Goal: Navigation & Orientation: Find specific page/section

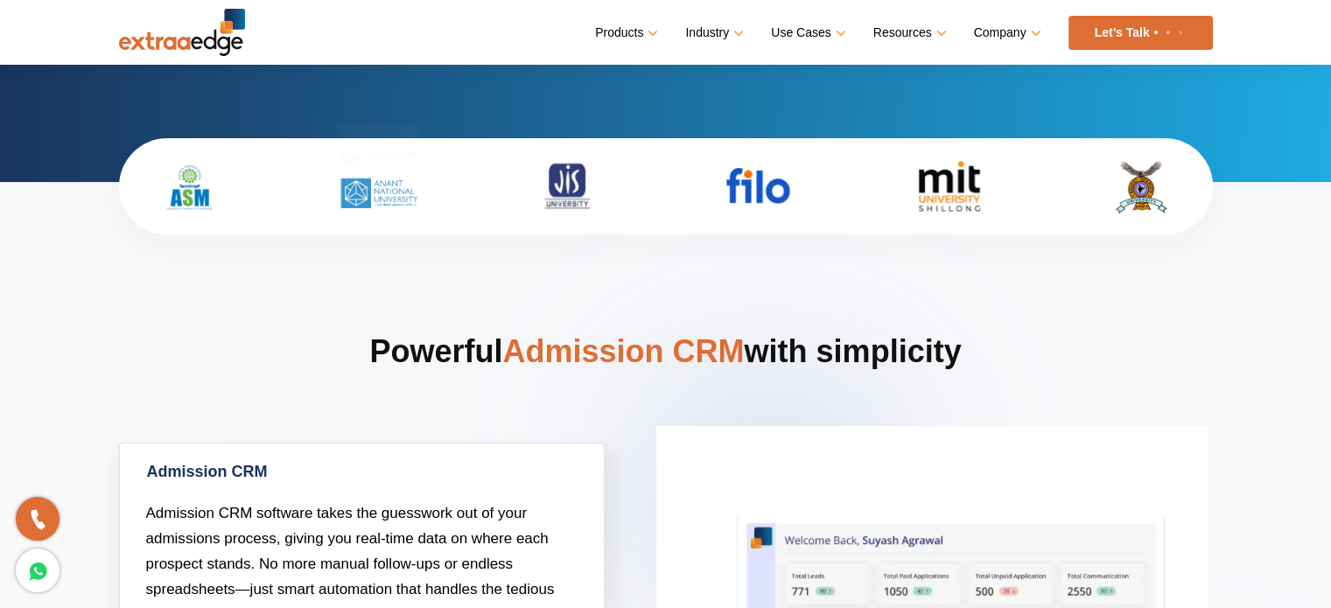
scroll to position [473, 0]
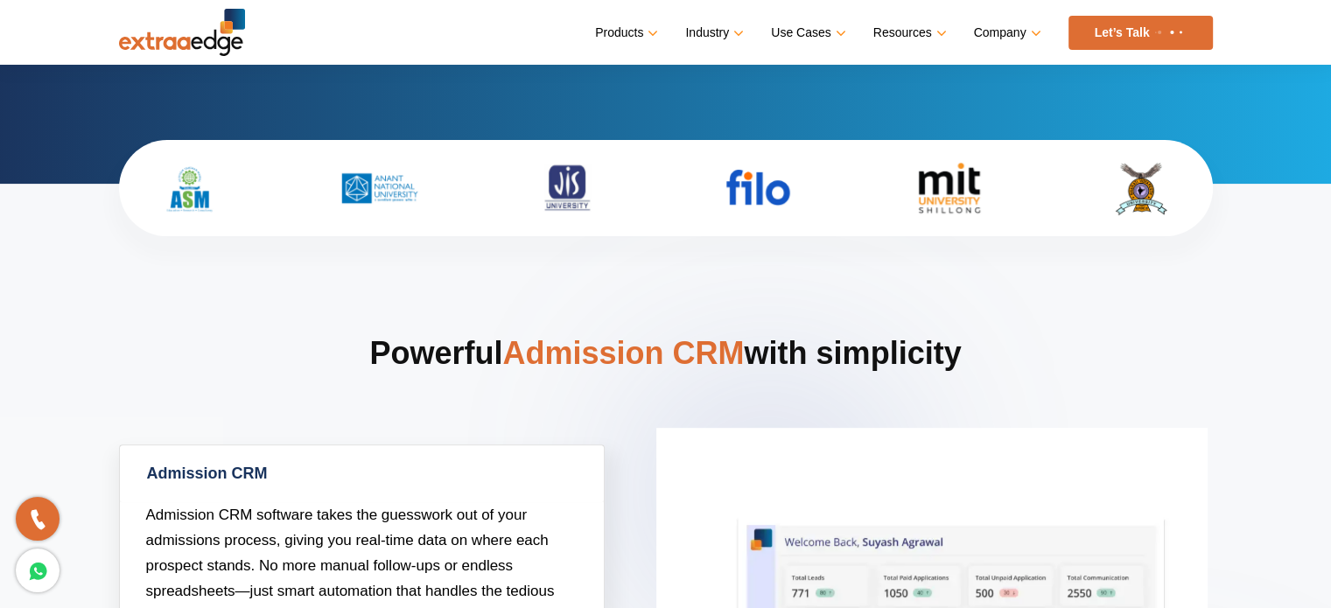
click at [208, 177] on img at bounding box center [190, 188] width 140 height 61
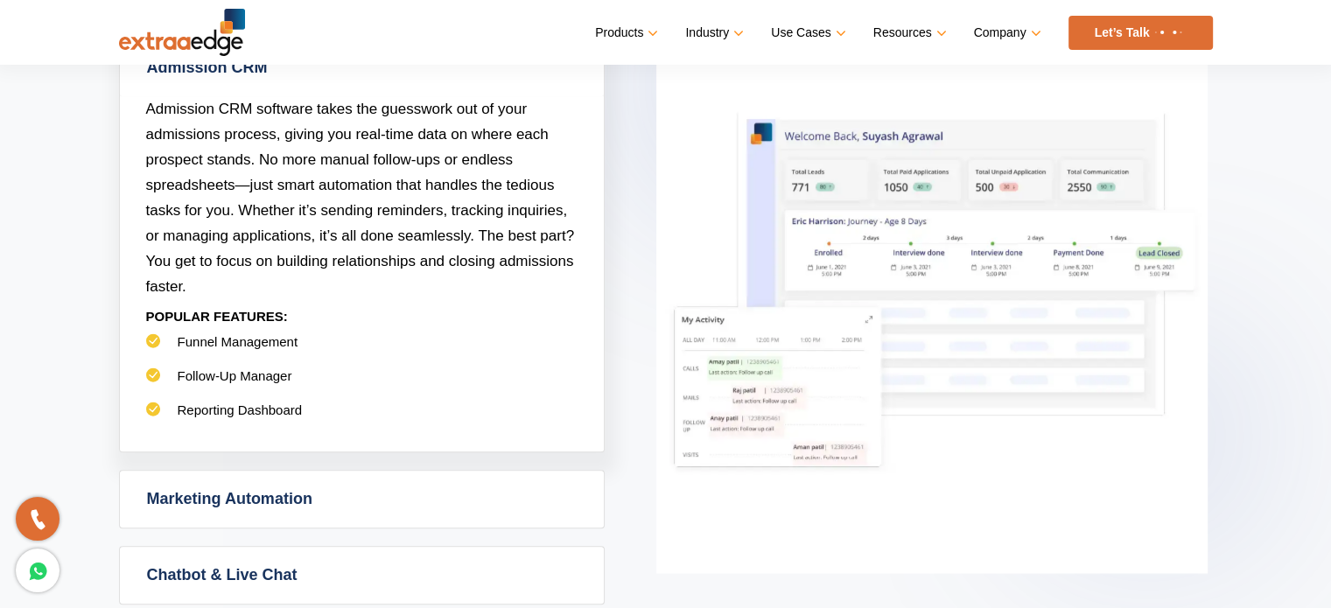
scroll to position [921, 0]
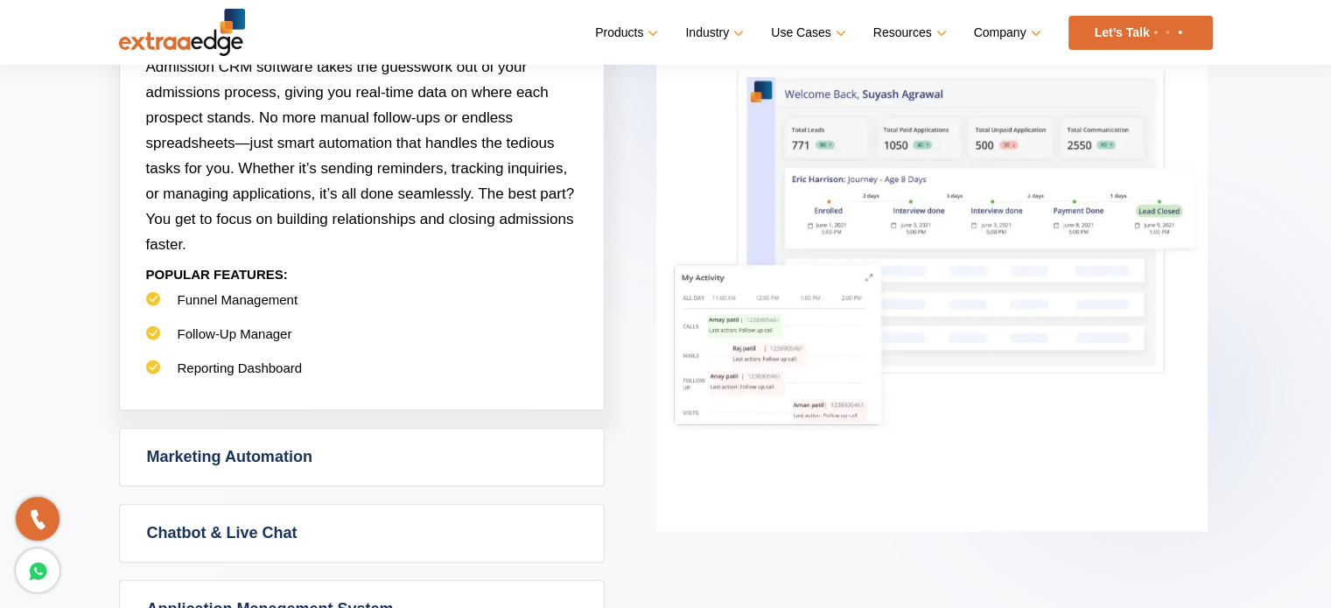
click at [346, 413] on div "Admission CRM Admission CRM software takes the guesswork out of your admissions…" at bounding box center [666, 393] width 1094 height 795
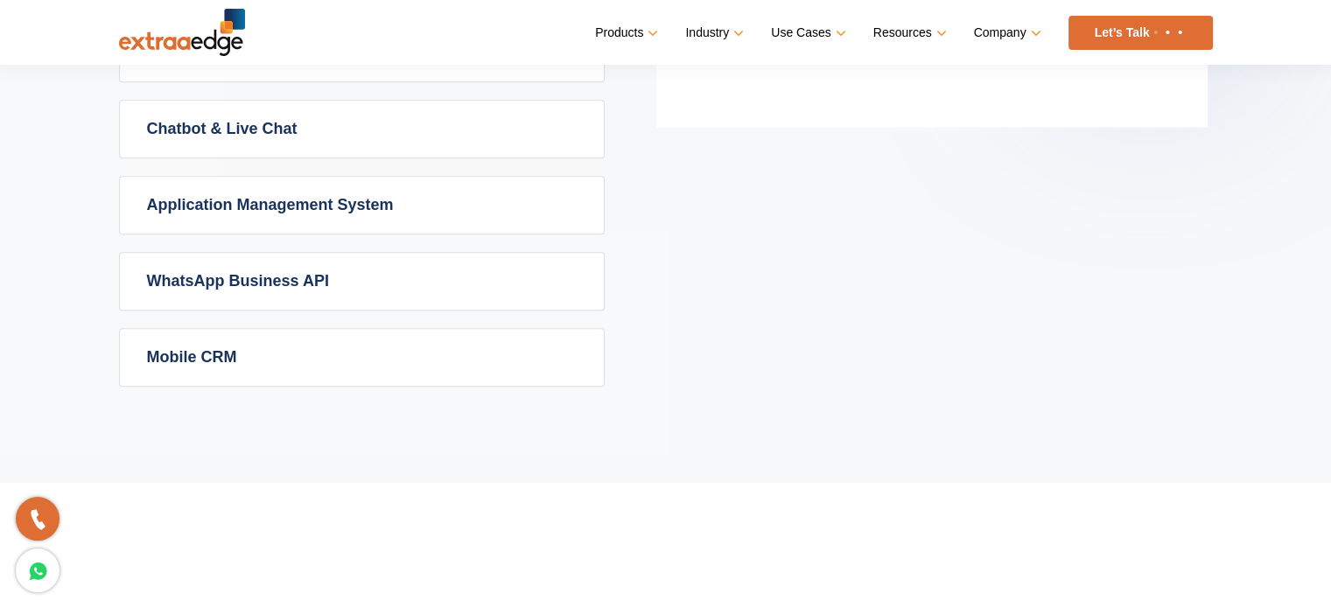
scroll to position [1326, 0]
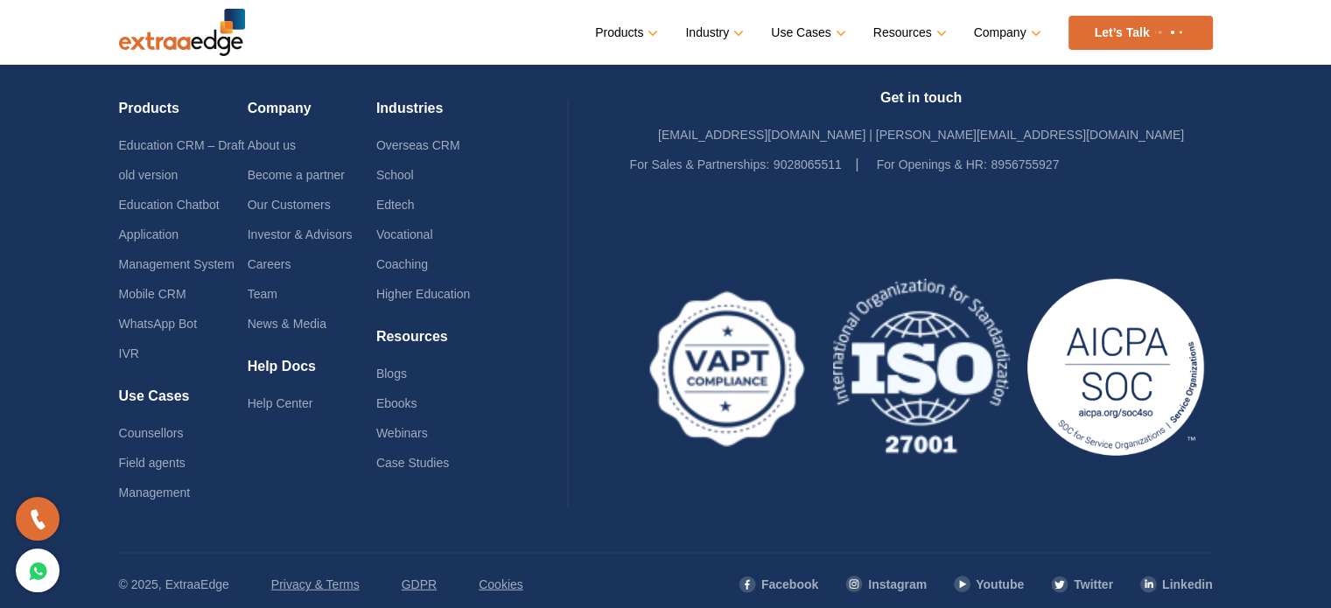
scroll to position [4351, 0]
click at [504, 424] on li "Webinars" at bounding box center [440, 432] width 129 height 30
click at [270, 256] on link "Careers" at bounding box center [270, 263] width 44 height 14
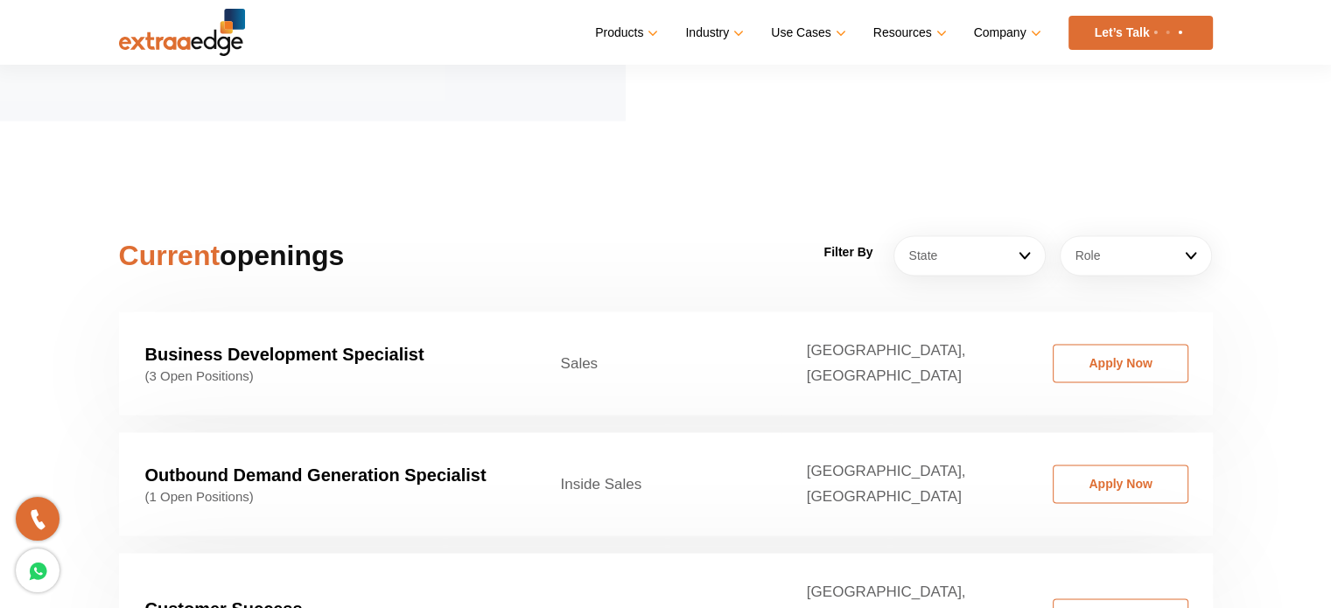
scroll to position [2568, 0]
click at [543, 160] on section "Current openings Filter By State Ahemdabad Ahmedabad Bangalore Bhopal/Indore Bh…" at bounding box center [665, 499] width 1331 height 760
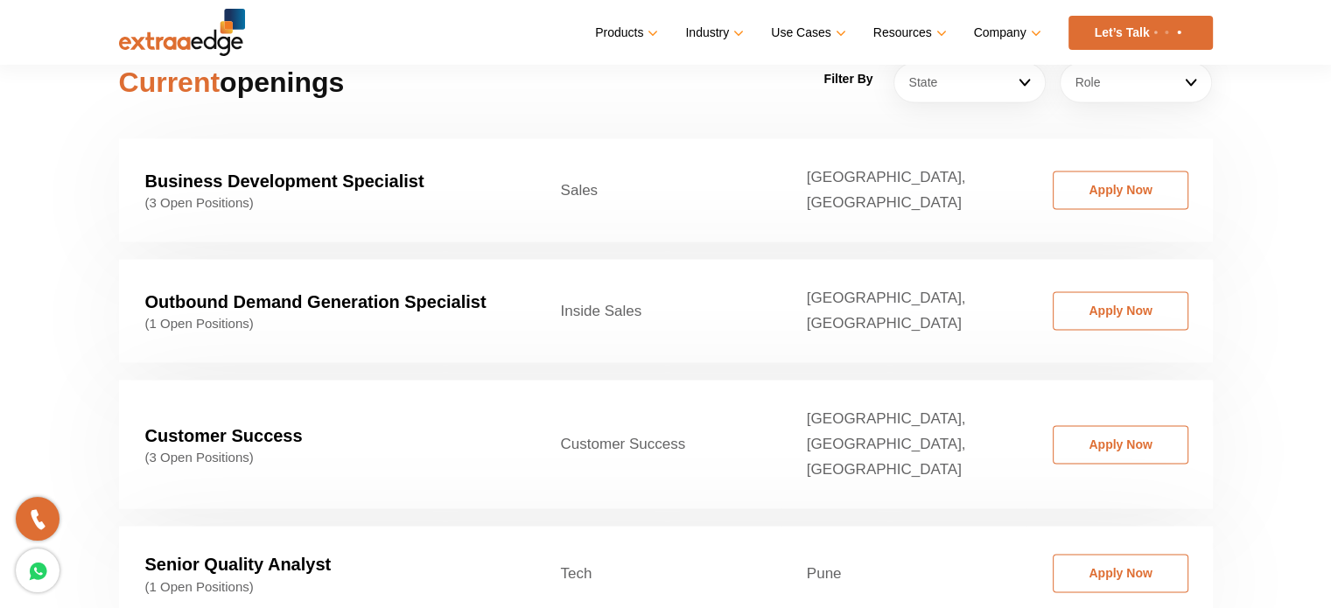
scroll to position [2742, 0]
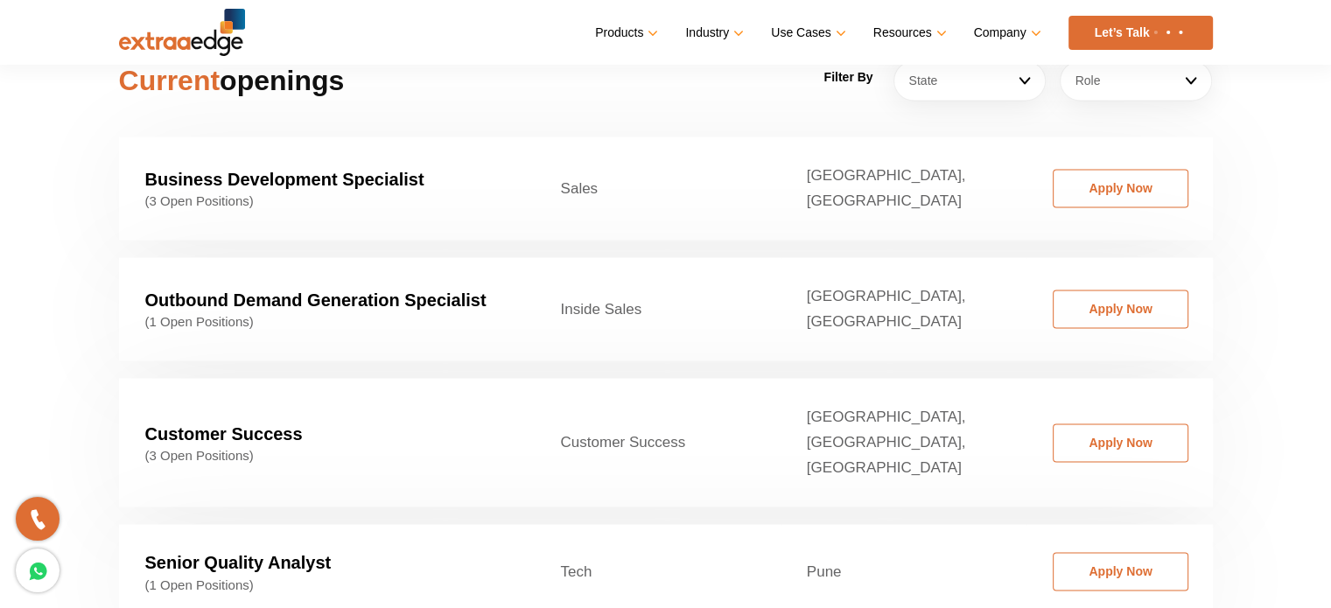
click at [70, 275] on section "Current openings Filter By State Ahemdabad Ahmedabad Bangalore Bhopal/Indore Bh…" at bounding box center [665, 326] width 1331 height 760
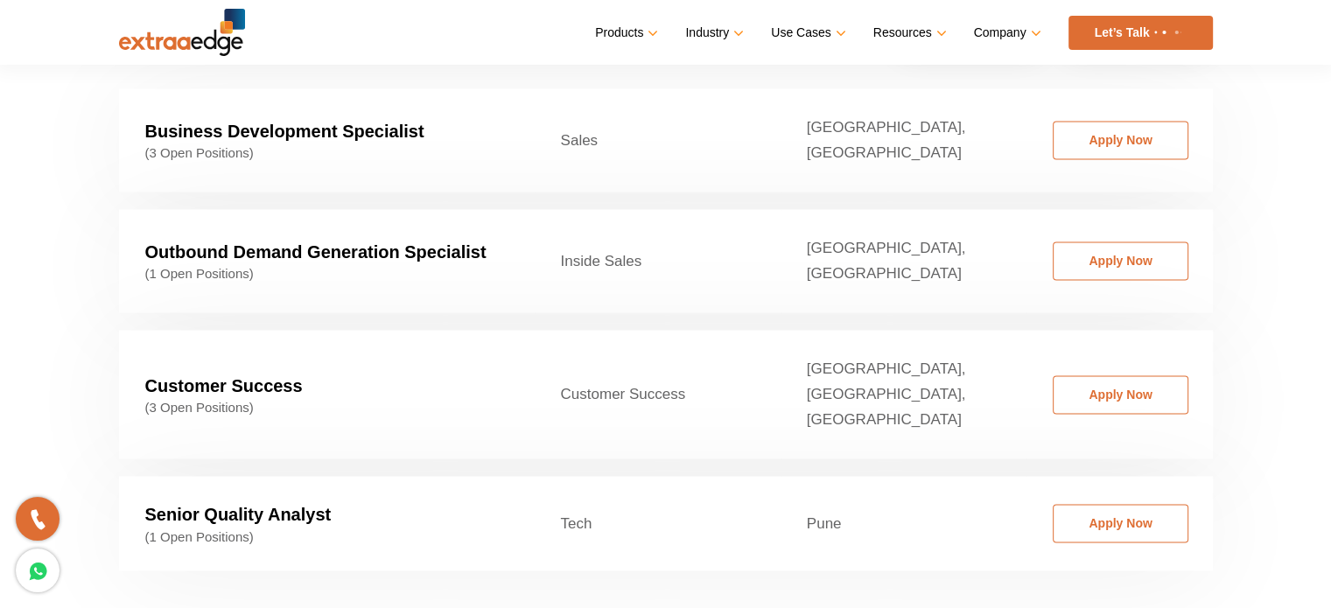
click at [60, 286] on section "Current openings Filter By State Ahemdabad Ahmedabad Bangalore Bhopal/Indore Bh…" at bounding box center [665, 278] width 1331 height 760
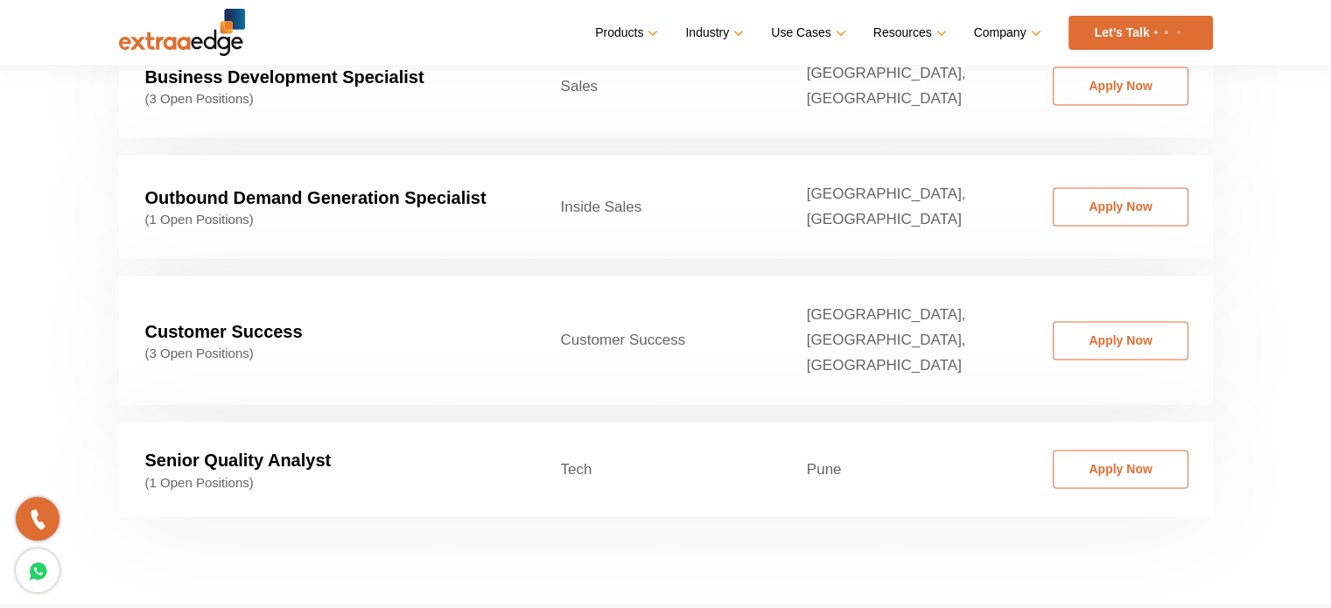
click at [58, 307] on section "Current openings Filter By State Ahemdabad Ahmedabad Bangalore Bhopal/Indore Bh…" at bounding box center [665, 223] width 1331 height 760
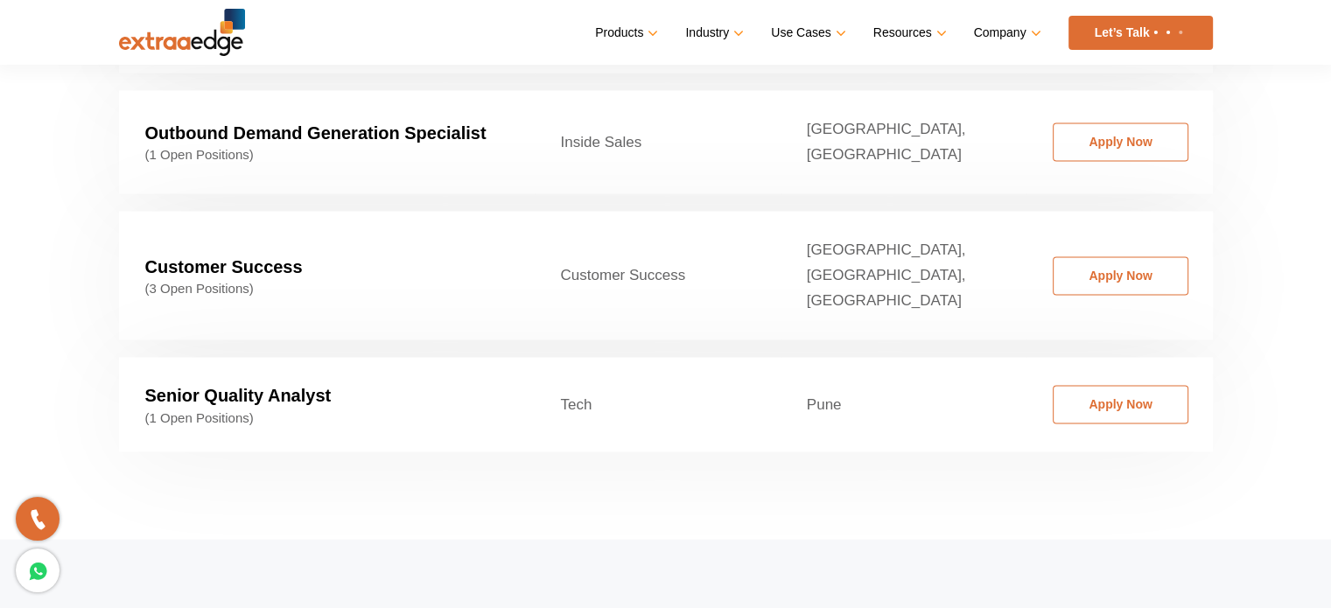
click at [81, 353] on section "Current openings Filter By State Ahemdabad Ahmedabad Bangalore Bhopal/Indore Bh…" at bounding box center [665, 159] width 1331 height 760
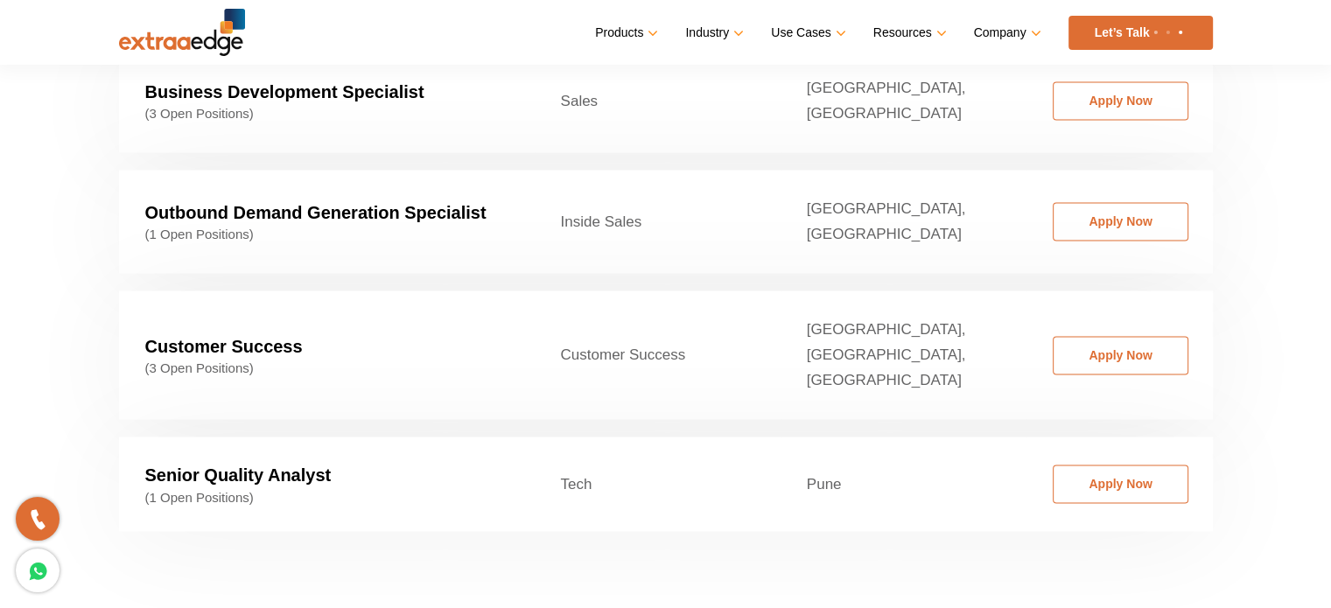
scroll to position [2989, 0]
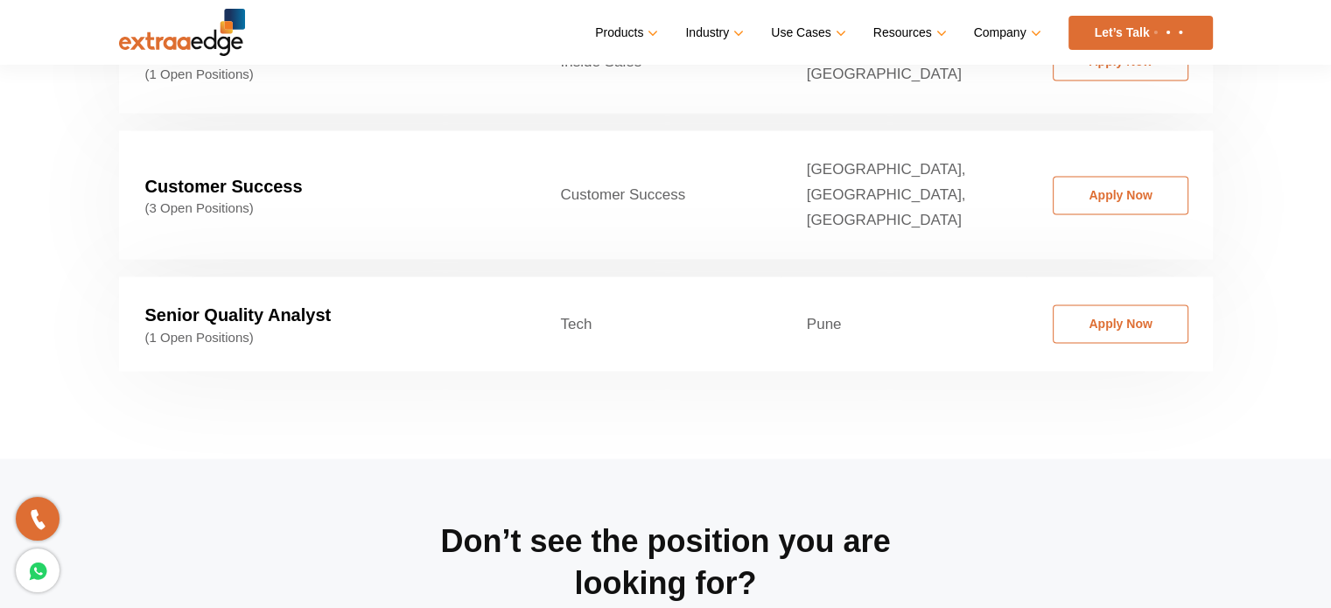
click at [511, 360] on section "Current openings Filter By State Ahemdabad Ahmedabad Bangalore Bhopal/Indore Bh…" at bounding box center [665, 78] width 1331 height 760
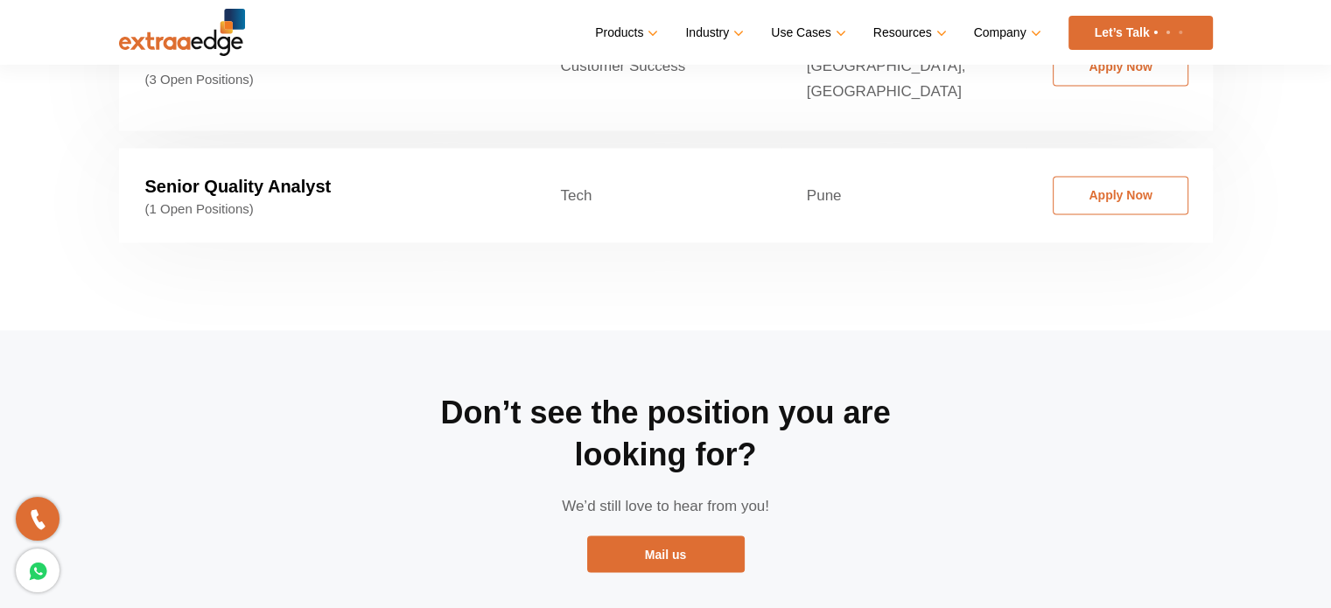
scroll to position [3121, 0]
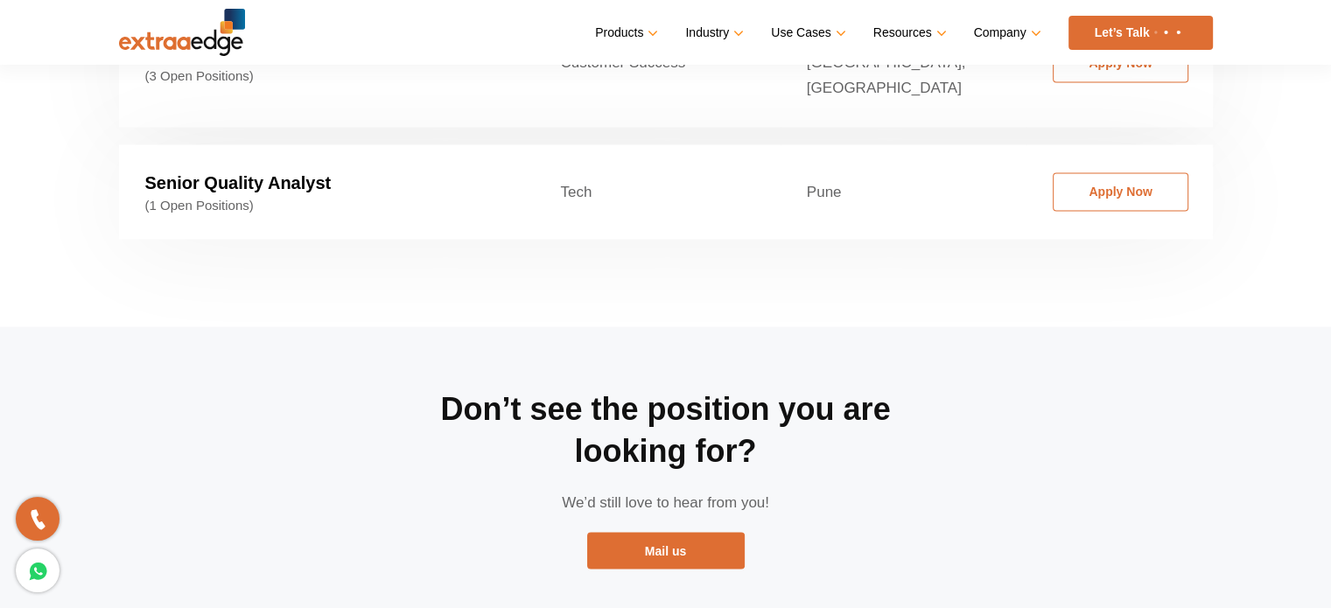
click at [560, 388] on h2 "Don’t see the position you are looking for?" at bounding box center [665, 430] width 525 height 84
click at [641, 326] on div "Don’t see the position you are looking for? We’d still love to hear from you! M…" at bounding box center [665, 482] width 525 height 312
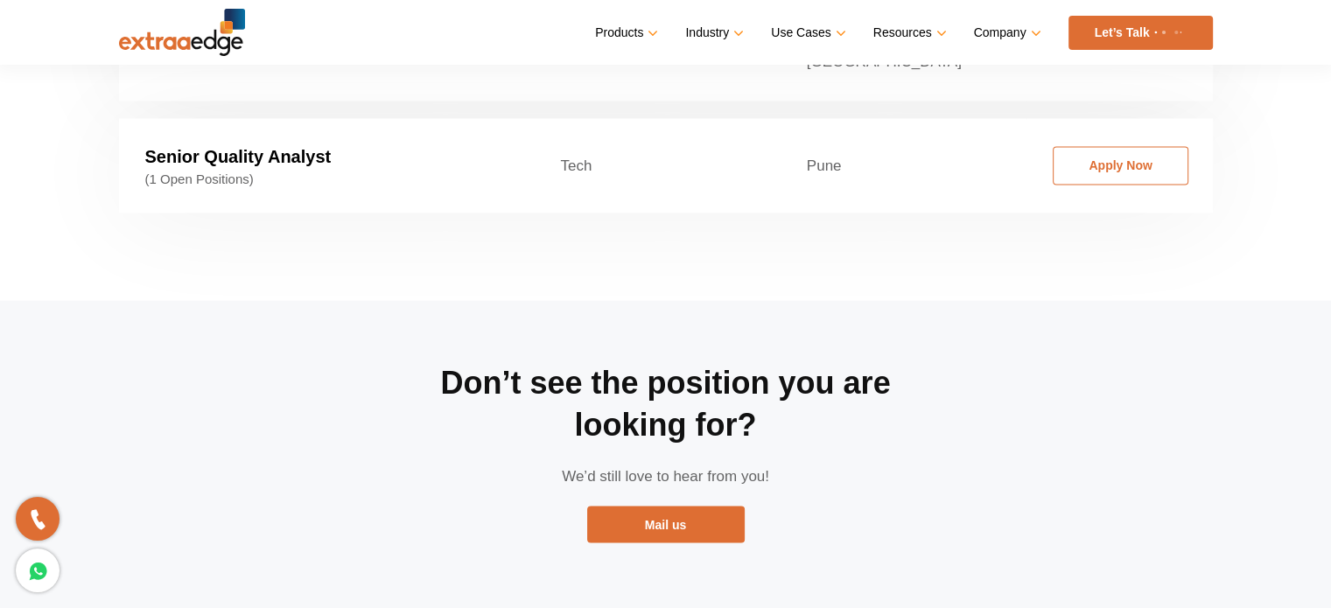
click at [625, 300] on div "Don’t see the position you are looking for? We’d still love to hear from you! M…" at bounding box center [665, 456] width 525 height 312
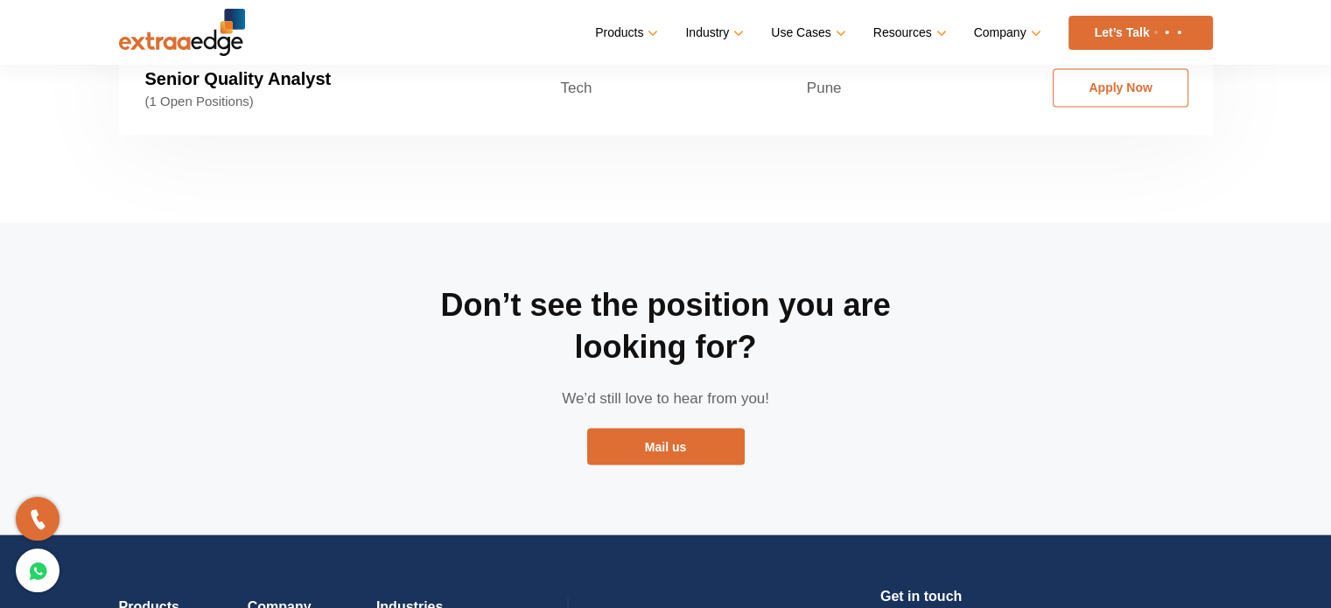
scroll to position [3227, 0]
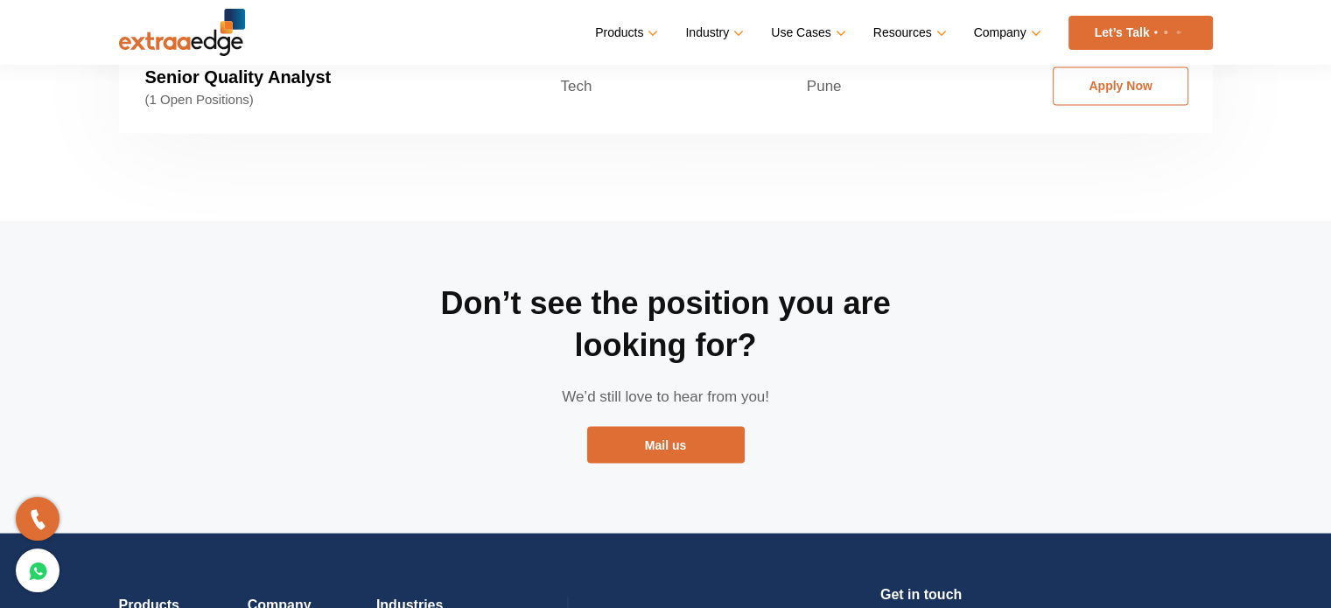
click at [494, 383] on p "We’d still love to hear from you!" at bounding box center [665, 395] width 525 height 25
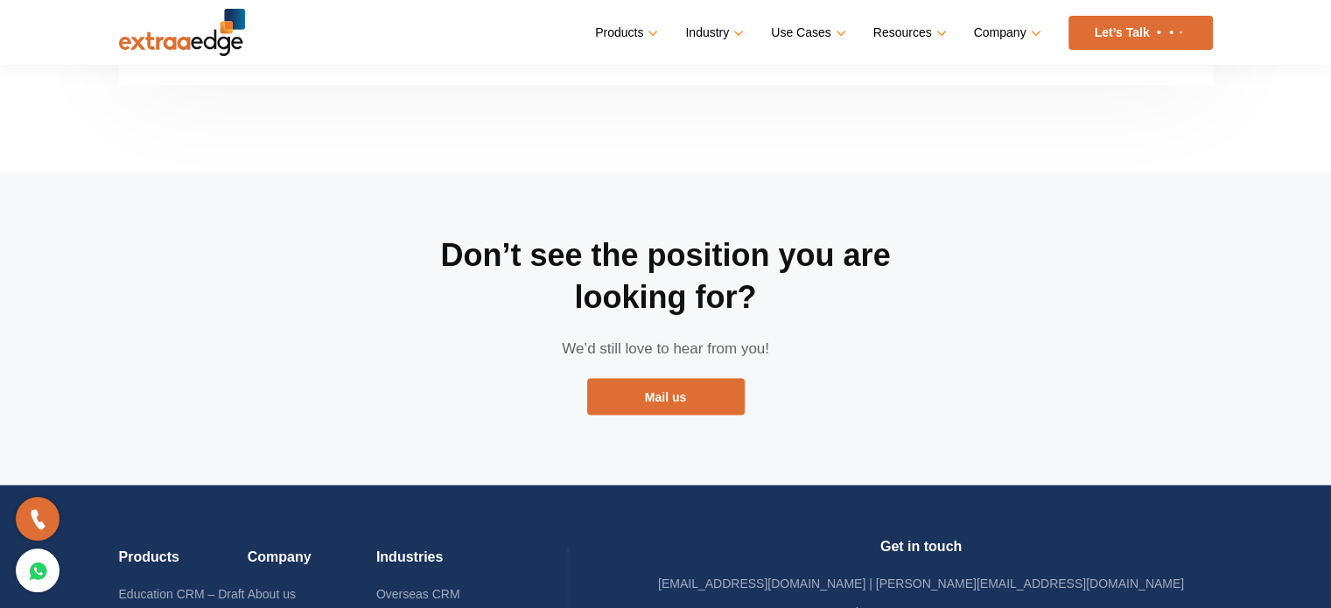
click at [468, 328] on div "Don’t see the position you are looking for? We’d still love to hear from you! M…" at bounding box center [665, 328] width 525 height 312
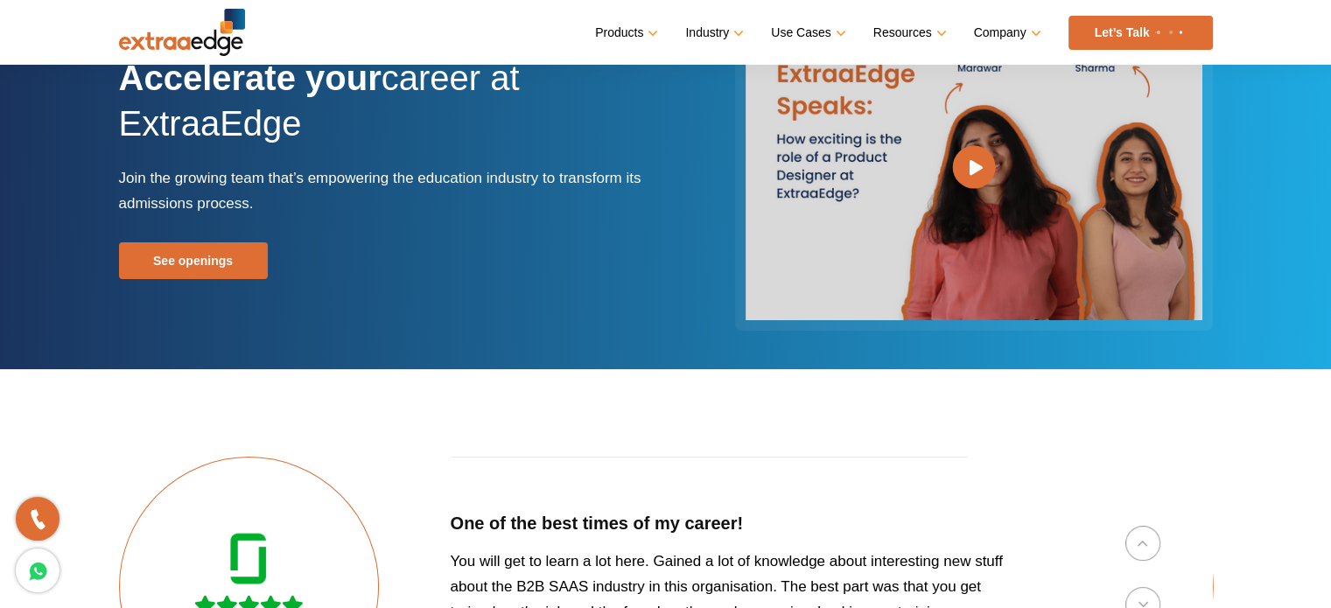
scroll to position [0, 0]
